Goal: Browse casually: Explore the website without a specific task or goal

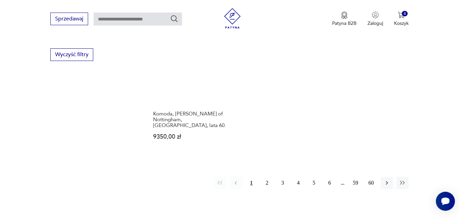
scroll to position [992, 0]
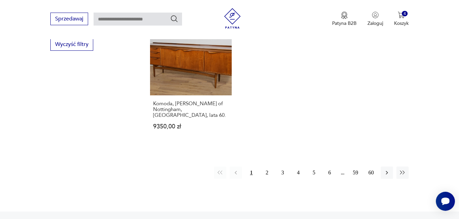
drag, startPoint x: 267, startPoint y: 167, endPoint x: 388, endPoint y: 113, distance: 132.8
click at [266, 167] on button "2" at bounding box center [267, 172] width 12 height 12
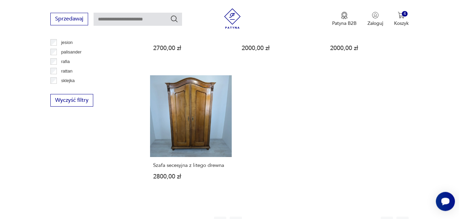
scroll to position [938, 0]
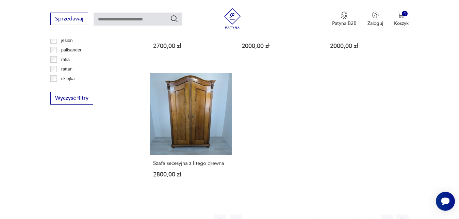
click at [284, 214] on button "3" at bounding box center [283, 220] width 12 height 12
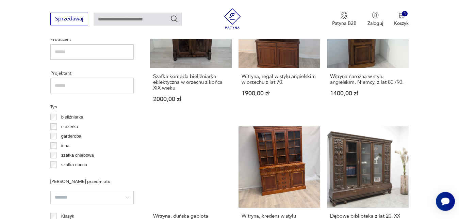
scroll to position [462, 0]
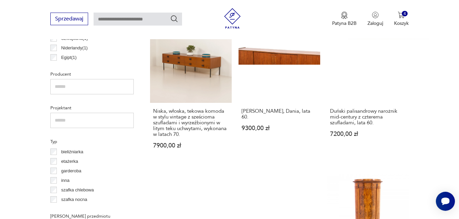
scroll to position [428, 0]
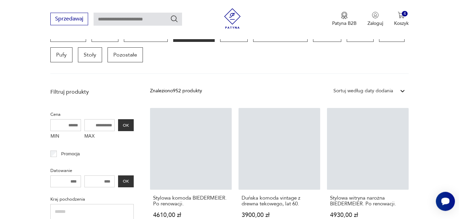
scroll to position [181, 0]
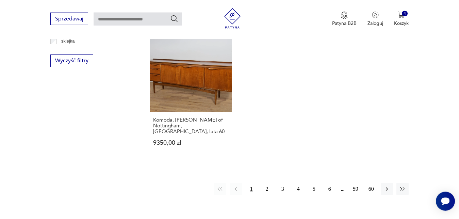
scroll to position [983, 0]
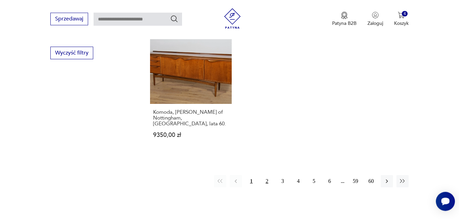
click at [267, 177] on button "2" at bounding box center [267, 181] width 12 height 12
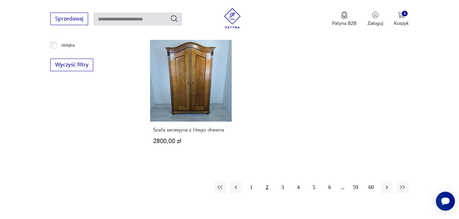
scroll to position [976, 0]
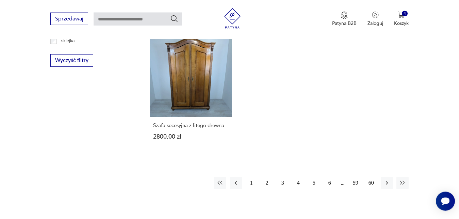
click at [283, 177] on button "3" at bounding box center [283, 183] width 12 height 12
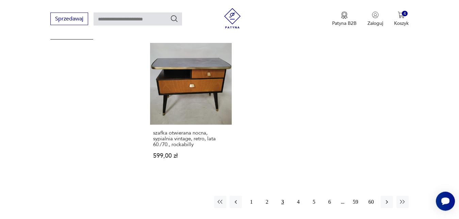
scroll to position [1005, 0]
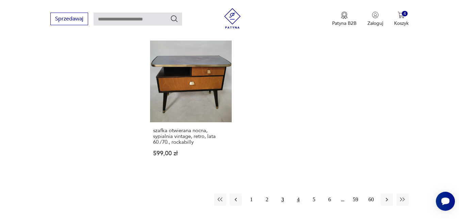
click at [298, 193] on button "4" at bounding box center [298, 199] width 12 height 12
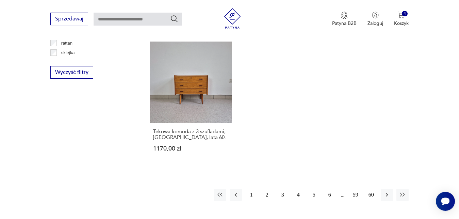
scroll to position [971, 0]
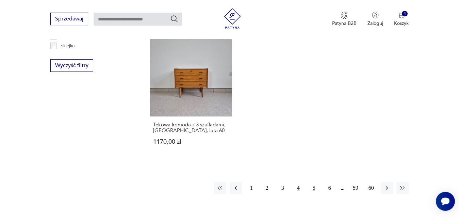
click at [315, 188] on button "5" at bounding box center [314, 188] width 12 height 12
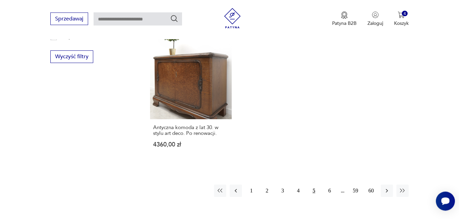
scroll to position [982, 0]
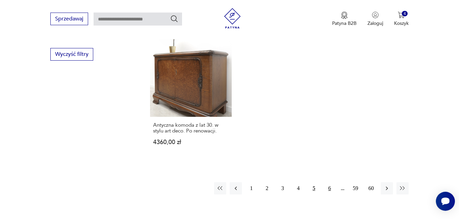
click at [329, 182] on button "6" at bounding box center [330, 188] width 12 height 12
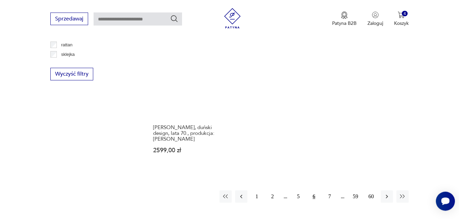
scroll to position [989, 0]
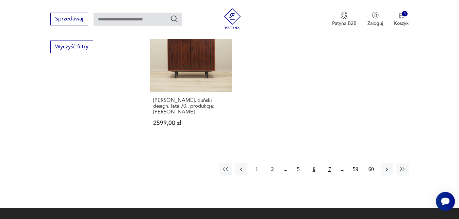
click at [328, 163] on button "7" at bounding box center [330, 169] width 12 height 12
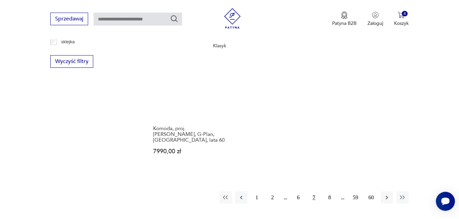
scroll to position [995, 0]
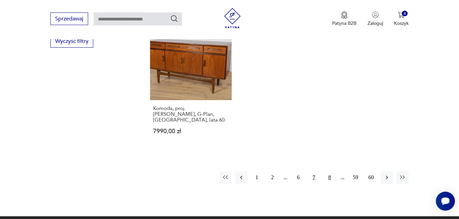
click at [329, 171] on button "8" at bounding box center [330, 177] width 12 height 12
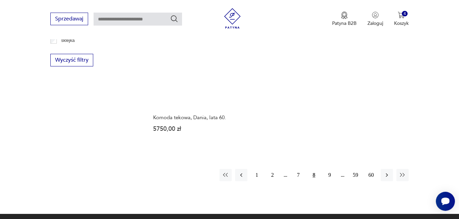
scroll to position [983, 0]
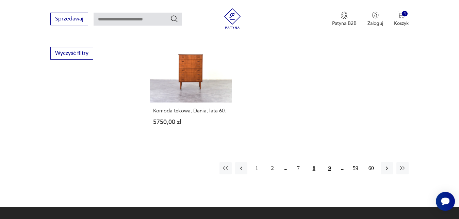
click at [329, 169] on button "9" at bounding box center [330, 168] width 12 height 12
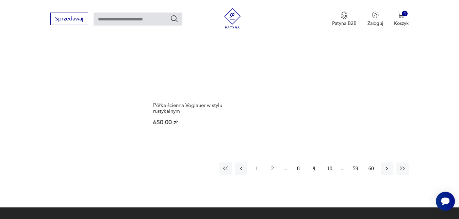
scroll to position [1020, 0]
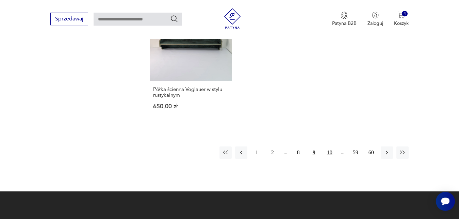
click at [331, 146] on button "10" at bounding box center [330, 152] width 12 height 12
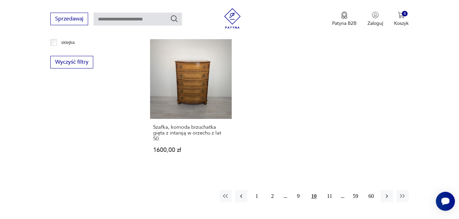
scroll to position [1022, 0]
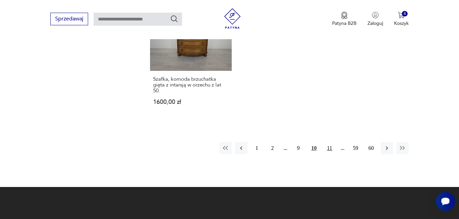
click at [329, 151] on button "11" at bounding box center [330, 148] width 12 height 12
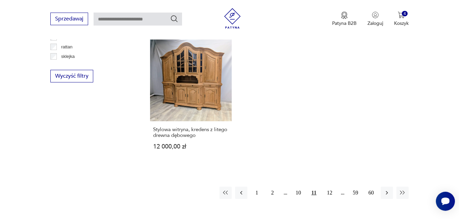
scroll to position [967, 0]
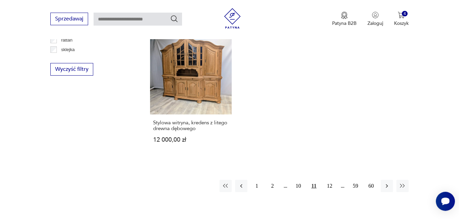
drag, startPoint x: 330, startPoint y: 185, endPoint x: 339, endPoint y: 163, distance: 23.1
click at [330, 185] on button "12" at bounding box center [330, 186] width 12 height 12
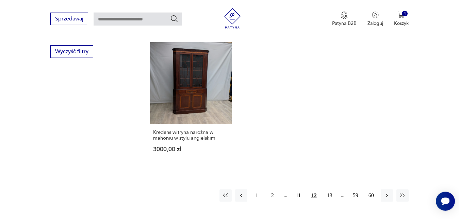
scroll to position [996, 0]
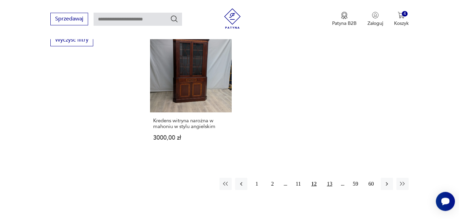
click at [330, 178] on button "13" at bounding box center [330, 184] width 12 height 12
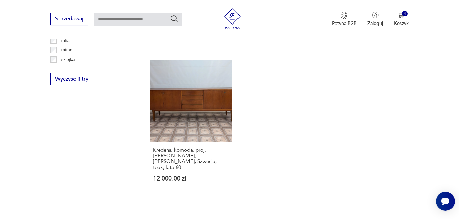
scroll to position [959, 0]
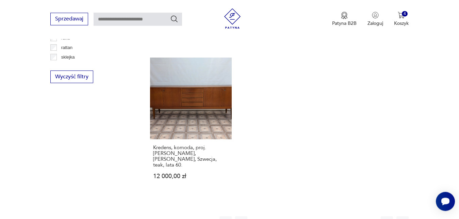
drag, startPoint x: 330, startPoint y: 200, endPoint x: 255, endPoint y: 74, distance: 146.2
click at [330, 216] on button "14" at bounding box center [330, 222] width 12 height 12
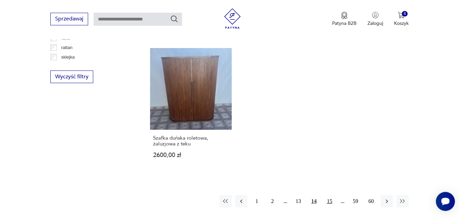
click at [329, 200] on button "15" at bounding box center [330, 201] width 12 height 12
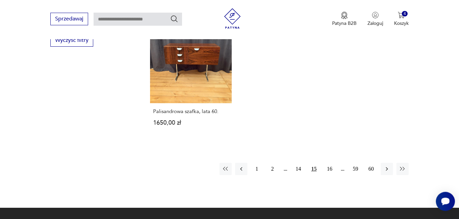
scroll to position [1000, 0]
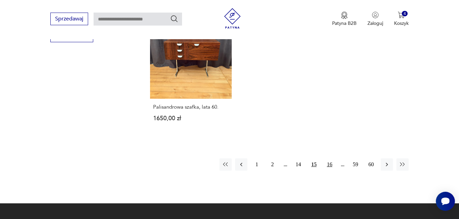
click at [331, 161] on button "16" at bounding box center [330, 164] width 12 height 12
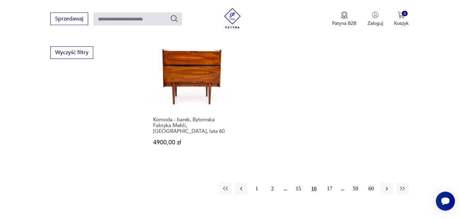
scroll to position [986, 0]
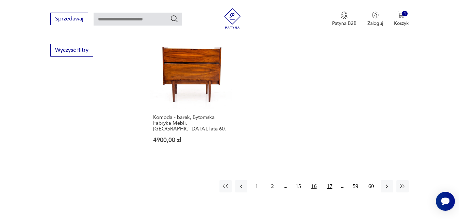
click at [331, 180] on button "17" at bounding box center [330, 186] width 12 height 12
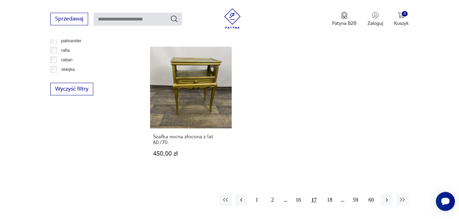
scroll to position [945, 0]
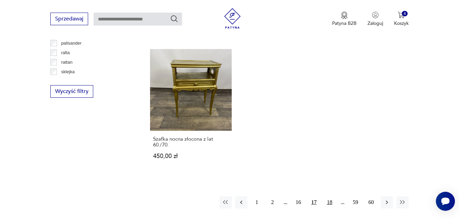
click at [329, 196] on button "18" at bounding box center [330, 202] width 12 height 12
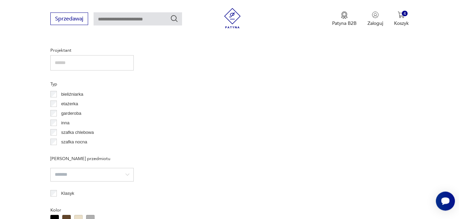
scroll to position [181, 0]
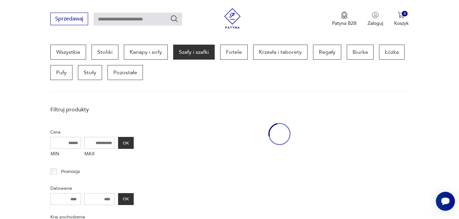
click at [124, 19] on input "text" at bounding box center [138, 19] width 88 height 13
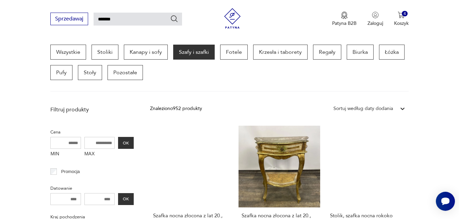
type input "*******"
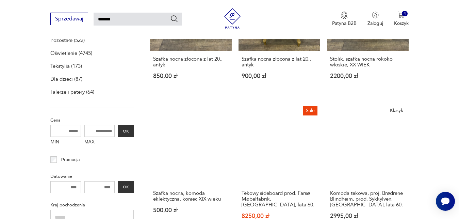
type input "*******"
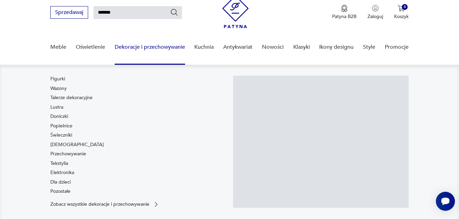
scroll to position [29, 0]
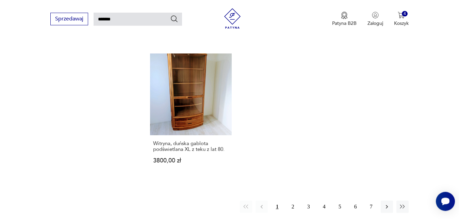
scroll to position [813, 0]
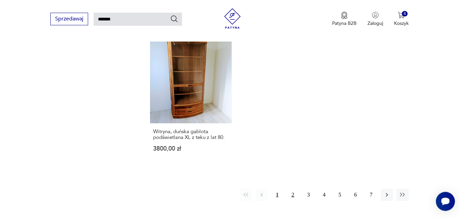
click at [294, 189] on button "2" at bounding box center [293, 195] width 12 height 12
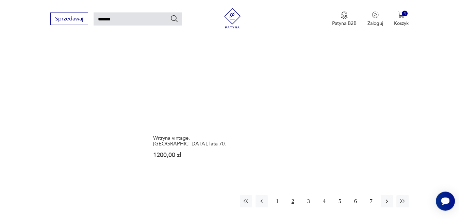
scroll to position [801, 0]
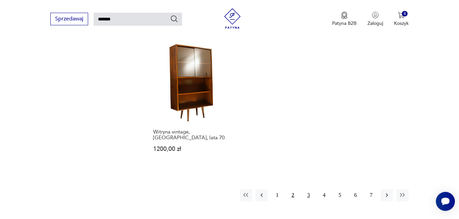
click at [307, 189] on button "3" at bounding box center [309, 195] width 12 height 12
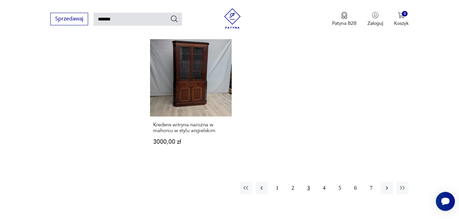
scroll to position [824, 0]
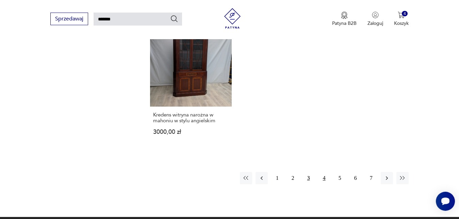
click at [322, 178] on button "4" at bounding box center [324, 178] width 12 height 12
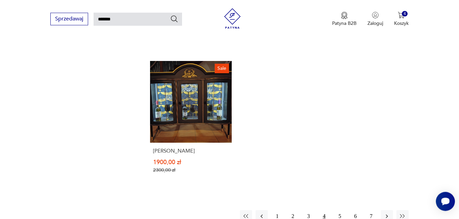
scroll to position [788, 0]
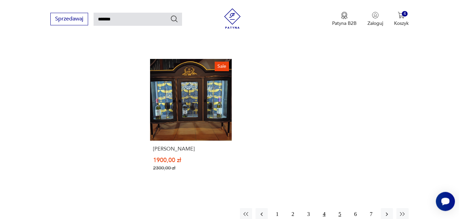
click at [343, 214] on button "5" at bounding box center [340, 214] width 12 height 12
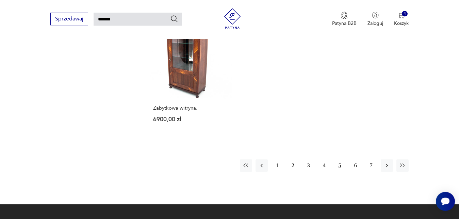
scroll to position [846, 0]
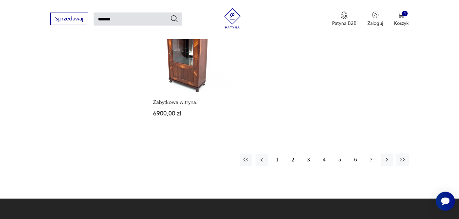
click at [354, 153] on button "6" at bounding box center [356, 159] width 12 height 12
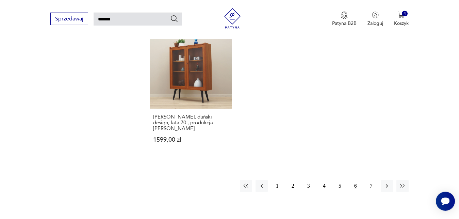
scroll to position [824, 0]
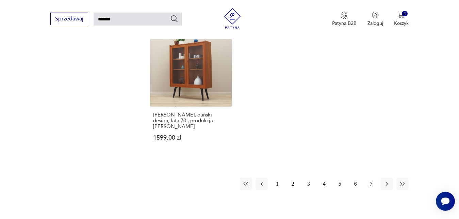
click at [370, 178] on button "7" at bounding box center [371, 184] width 12 height 12
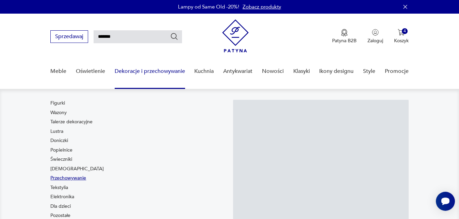
click at [83, 177] on link "Przechowywanie" at bounding box center [68, 178] width 36 height 7
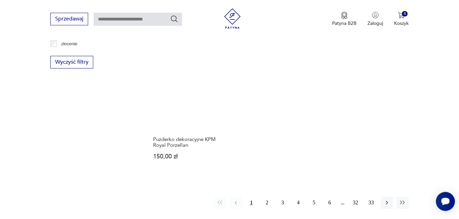
scroll to position [990, 0]
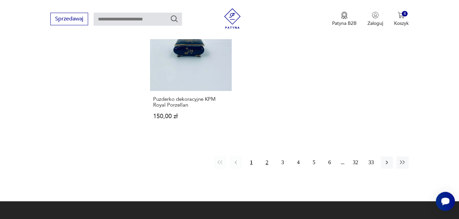
click at [267, 156] on button "2" at bounding box center [267, 162] width 12 height 12
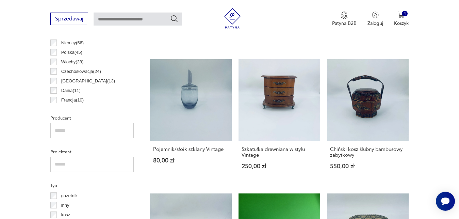
scroll to position [384, 0]
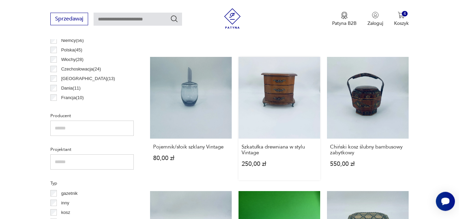
click at [281, 92] on link "Szkatułka drewniana w stylu Vintage 250,00 zł" at bounding box center [280, 118] width 82 height 123
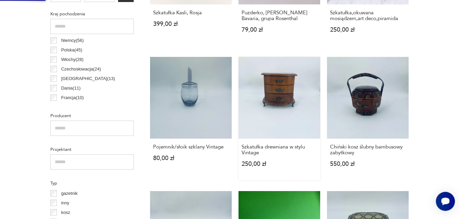
scroll to position [0, 0]
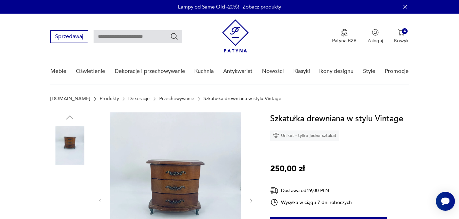
scroll to position [69, 0]
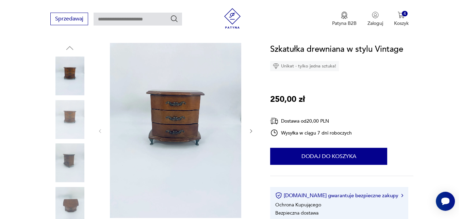
click at [250, 131] on icon "button" at bounding box center [251, 131] width 6 height 6
click at [251, 131] on icon "button" at bounding box center [251, 131] width 6 height 6
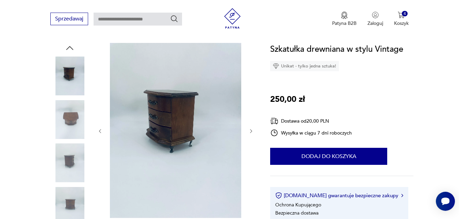
click at [251, 131] on icon "button" at bounding box center [251, 131] width 6 height 6
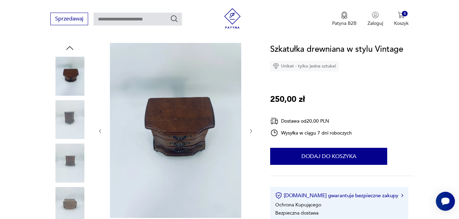
click at [252, 129] on icon "button" at bounding box center [251, 131] width 6 height 6
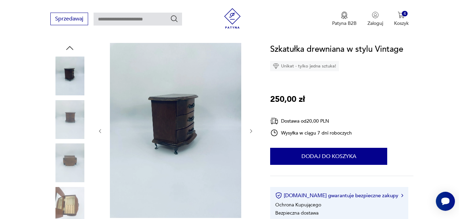
click at [252, 129] on icon "button" at bounding box center [251, 131] width 6 height 6
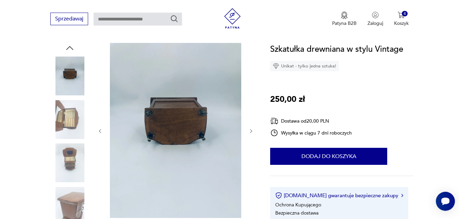
click at [252, 129] on icon "button" at bounding box center [251, 131] width 6 height 6
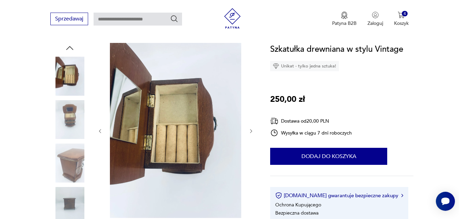
click at [252, 129] on icon "button" at bounding box center [251, 131] width 6 height 6
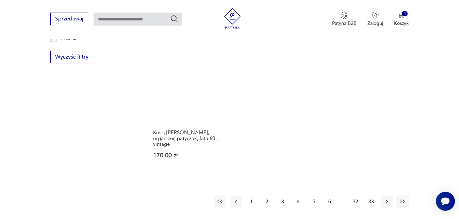
scroll to position [962, 0]
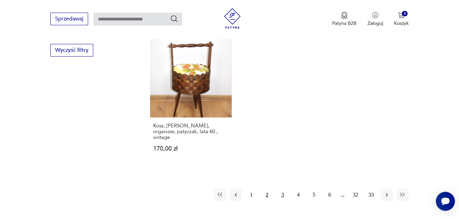
click at [283, 190] on button "3" at bounding box center [283, 195] width 12 height 12
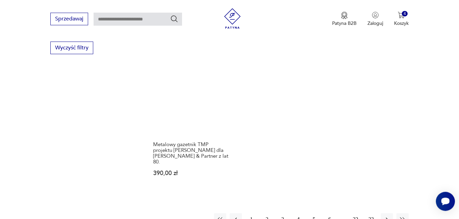
scroll to position [987, 0]
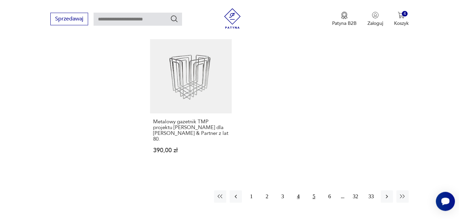
click at [314, 190] on button "5" at bounding box center [314, 196] width 12 height 12
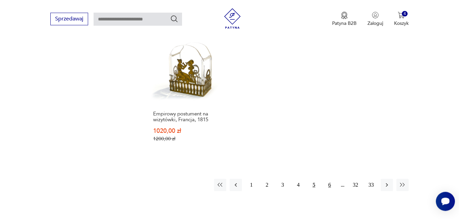
click at [328, 179] on button "6" at bounding box center [330, 185] width 12 height 12
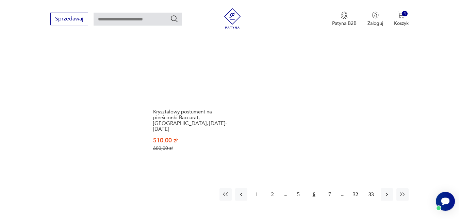
scroll to position [1005, 0]
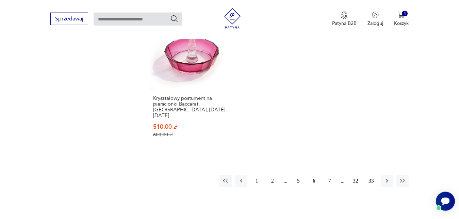
click at [330, 175] on button "7" at bounding box center [330, 181] width 12 height 12
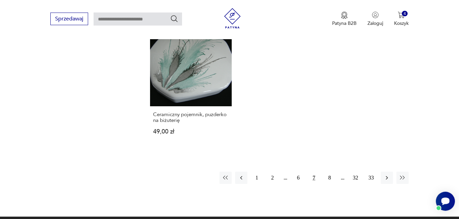
scroll to position [993, 0]
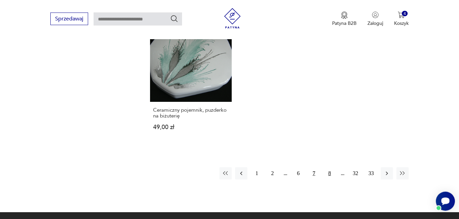
click at [330, 167] on button "8" at bounding box center [330, 173] width 12 height 12
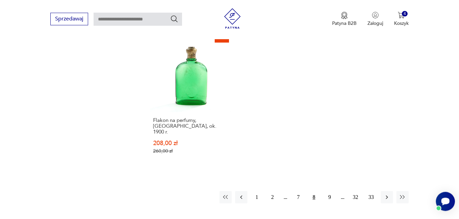
scroll to position [1012, 0]
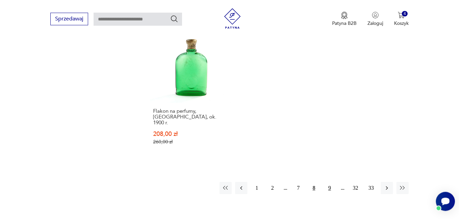
click at [330, 182] on button "9" at bounding box center [330, 188] width 12 height 12
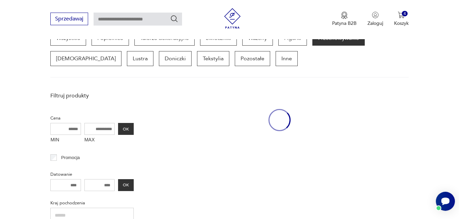
scroll to position [181, 0]
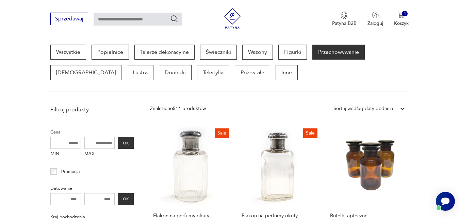
drag, startPoint x: 457, startPoint y: 43, endPoint x: 456, endPoint y: 70, distance: 27.6
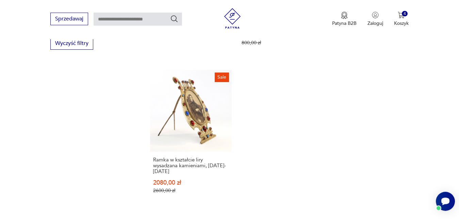
scroll to position [1020, 0]
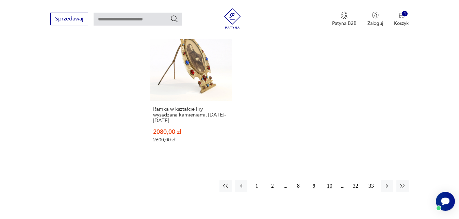
click at [328, 180] on button "10" at bounding box center [330, 186] width 12 height 12
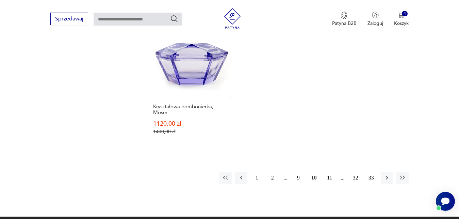
scroll to position [1024, 0]
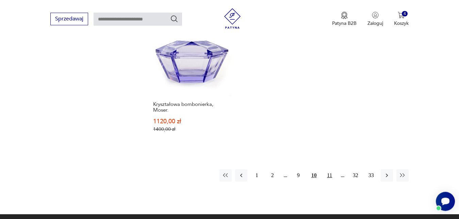
click at [332, 169] on button "11" at bounding box center [330, 175] width 12 height 12
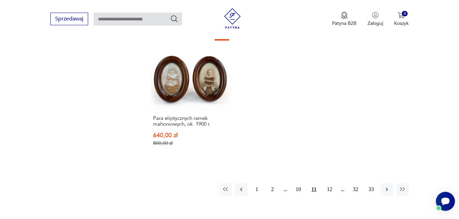
scroll to position [1001, 0]
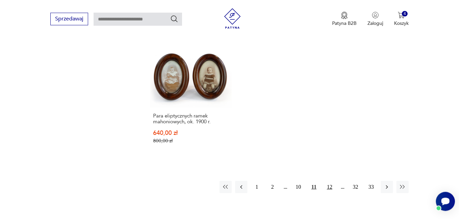
click at [327, 181] on button "12" at bounding box center [330, 187] width 12 height 12
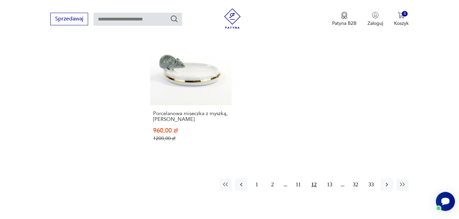
scroll to position [1008, 0]
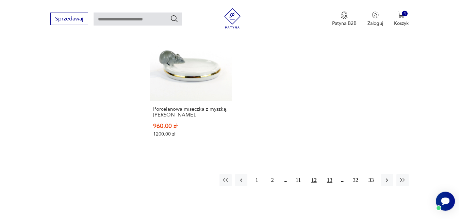
click at [330, 178] on button "13" at bounding box center [330, 180] width 12 height 12
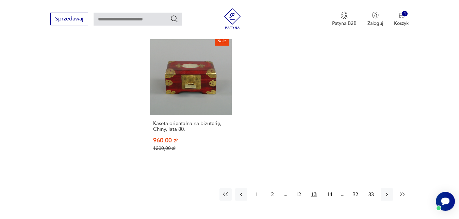
scroll to position [1004, 0]
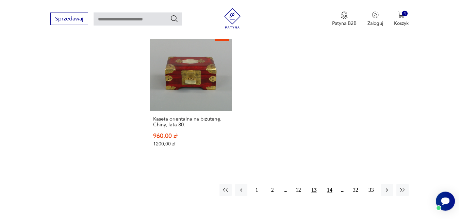
click at [331, 184] on button "14" at bounding box center [330, 190] width 12 height 12
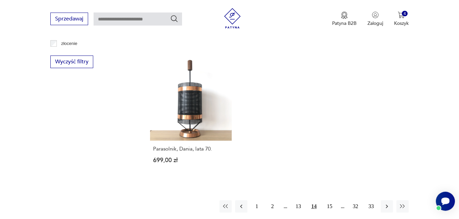
scroll to position [955, 0]
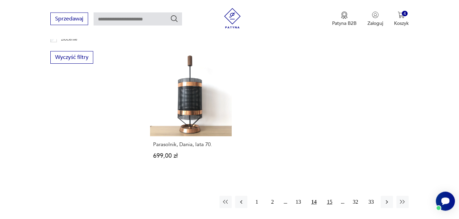
click at [329, 196] on button "15" at bounding box center [330, 202] width 12 height 12
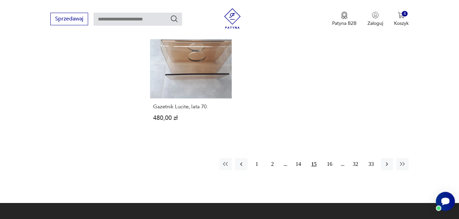
scroll to position [1007, 0]
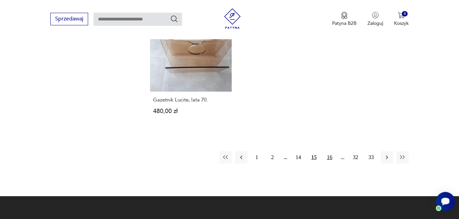
click at [329, 151] on button "16" at bounding box center [330, 157] width 12 height 12
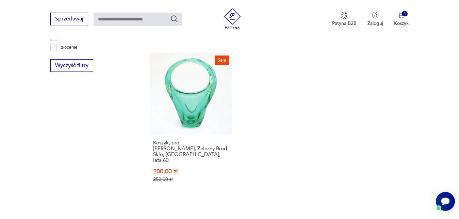
scroll to position [980, 0]
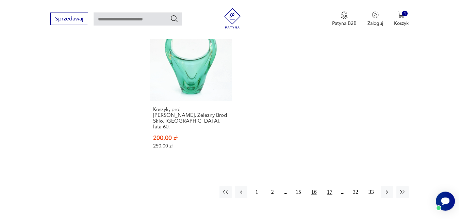
click at [328, 186] on button "17" at bounding box center [330, 192] width 12 height 12
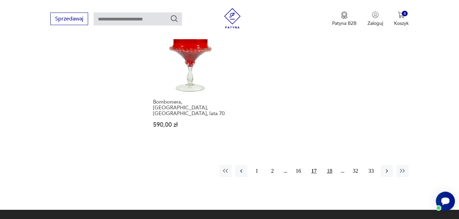
click at [330, 165] on button "18" at bounding box center [330, 171] width 12 height 12
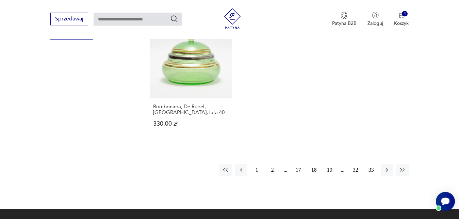
scroll to position [981, 0]
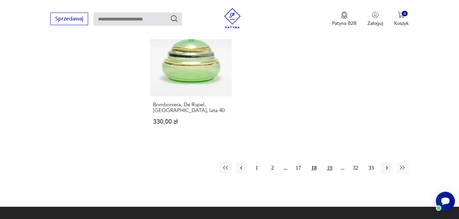
click at [332, 162] on button "19" at bounding box center [330, 168] width 12 height 12
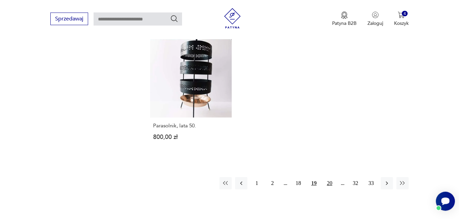
click at [328, 177] on button "20" at bounding box center [330, 183] width 12 height 12
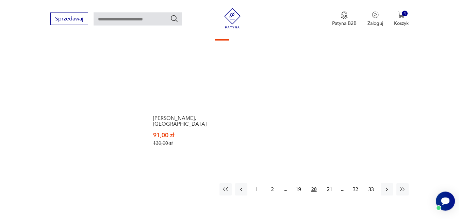
scroll to position [996, 0]
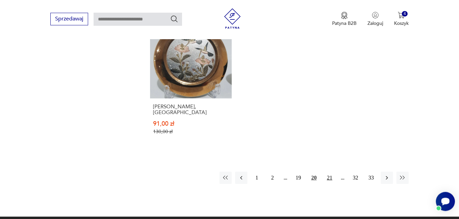
click at [332, 172] on button "21" at bounding box center [330, 178] width 12 height 12
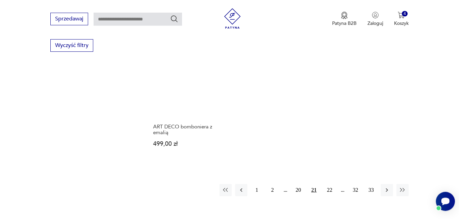
scroll to position [976, 0]
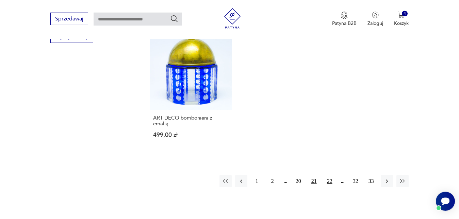
click at [328, 175] on button "22" at bounding box center [330, 181] width 12 height 12
